Goal: Transaction & Acquisition: Purchase product/service

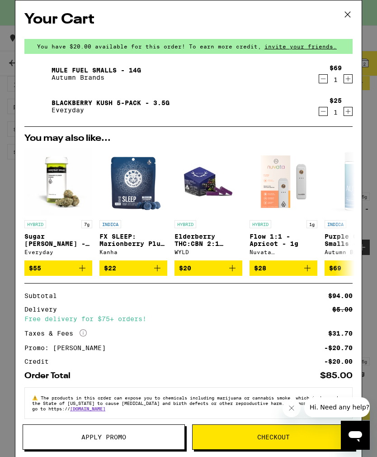
click at [351, 14] on icon at bounding box center [348, 15] width 14 height 14
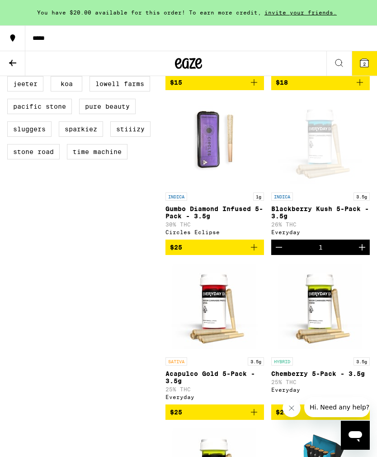
click at [15, 42] on icon at bounding box center [12, 38] width 11 height 11
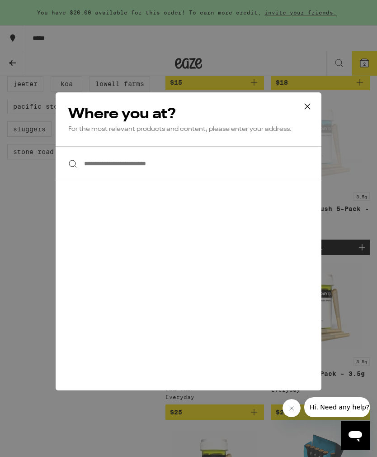
click at [304, 114] on button at bounding box center [308, 106] width 28 height 29
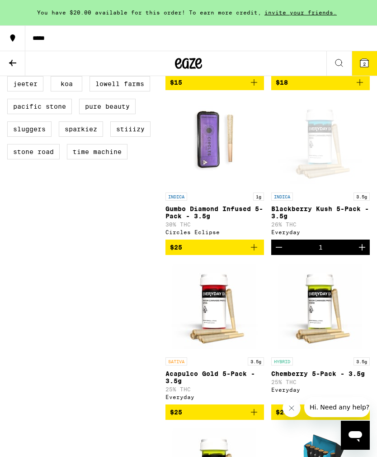
click at [13, 65] on icon at bounding box center [12, 62] width 11 height 11
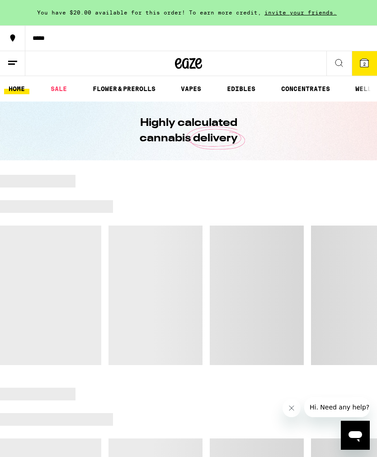
click at [17, 64] on icon at bounding box center [12, 62] width 11 height 11
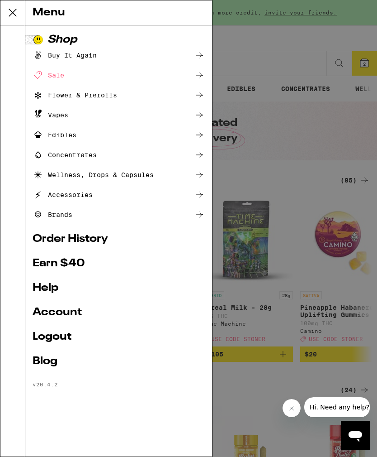
click at [286, 30] on div "Menu Shop Buy It Again Sale Flower & Prerolls Vapes Edibles Concentrates Wellne…" at bounding box center [188, 228] width 377 height 457
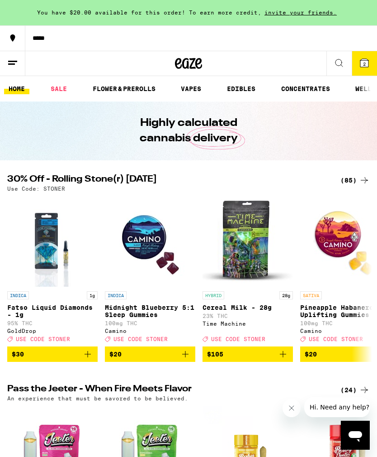
click at [363, 68] on icon at bounding box center [364, 62] width 11 height 11
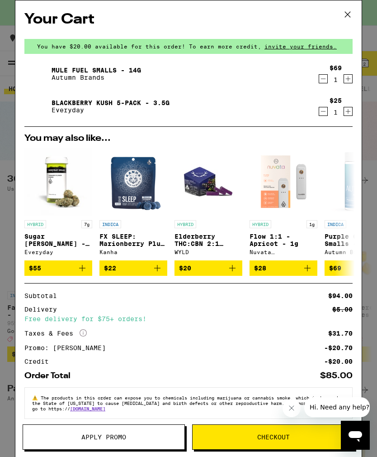
click at [349, 14] on icon at bounding box center [348, 15] width 14 height 14
